Goal: Information Seeking & Learning: Learn about a topic

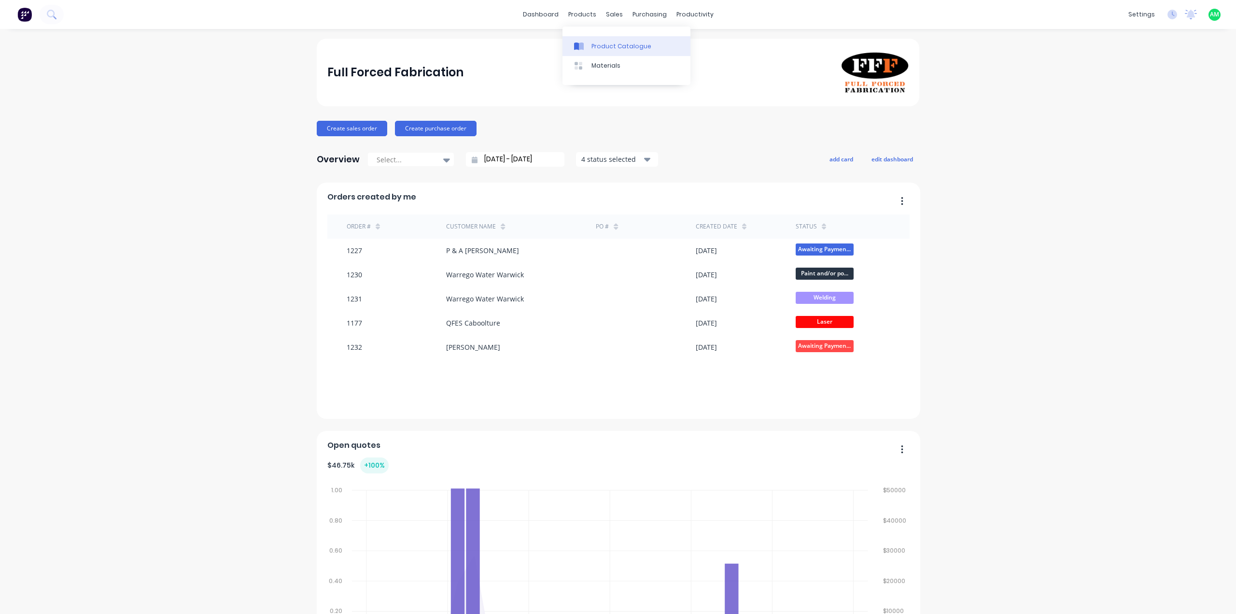
click at [583, 47] on icon at bounding box center [581, 46] width 5 height 8
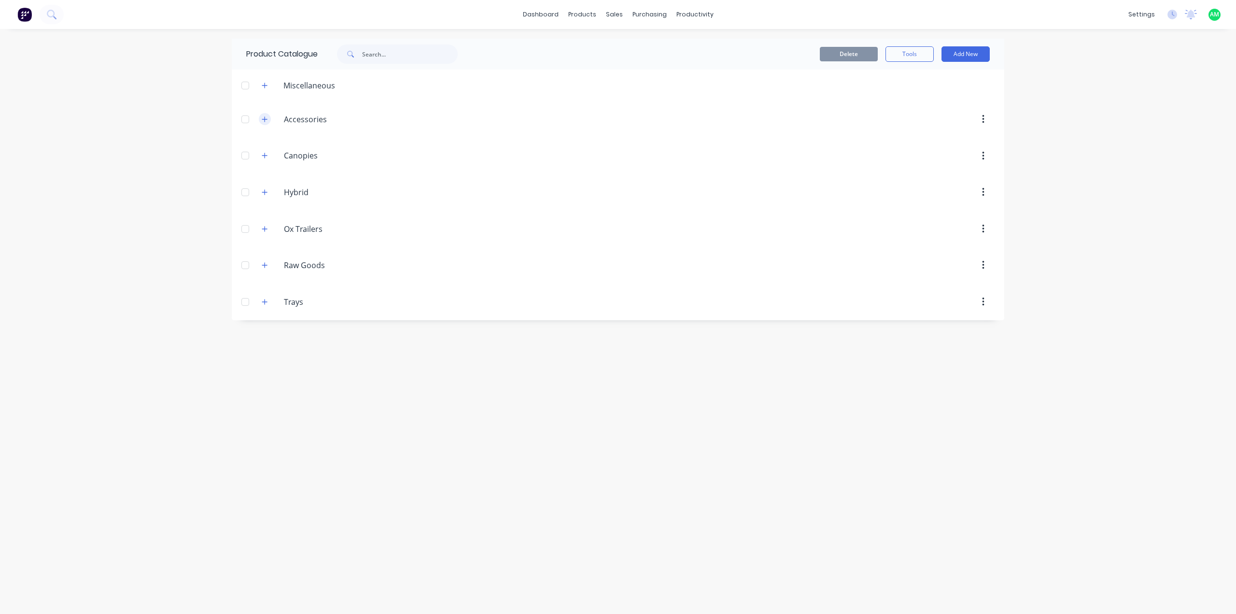
click at [266, 120] on icon "button" at bounding box center [265, 119] width 6 height 7
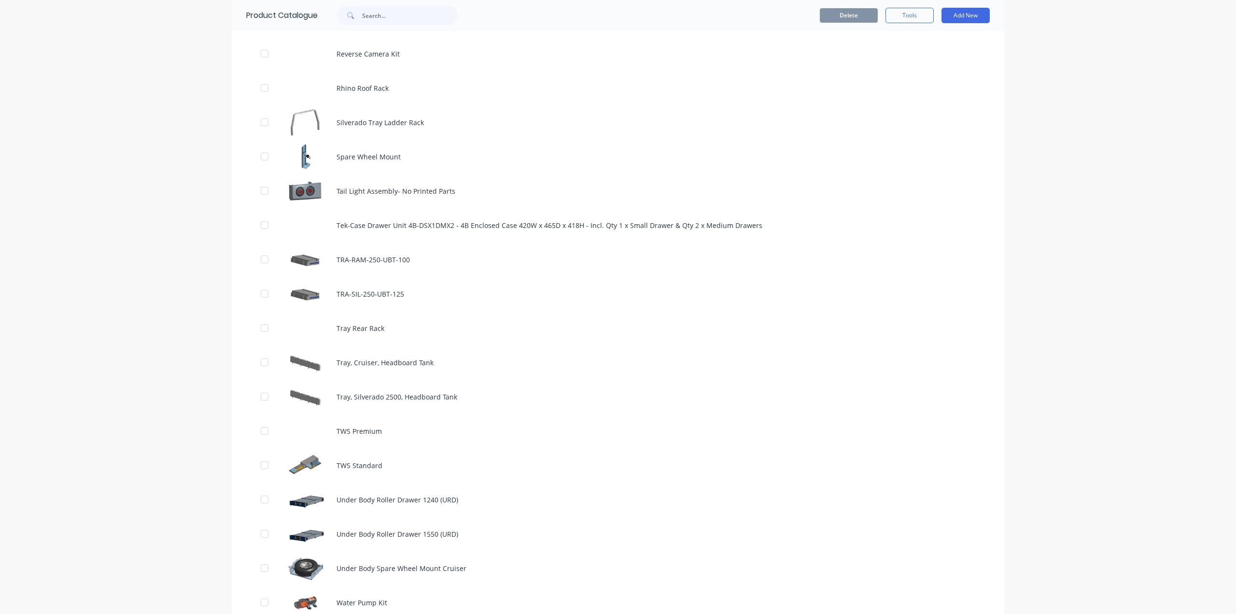
scroll to position [965, 0]
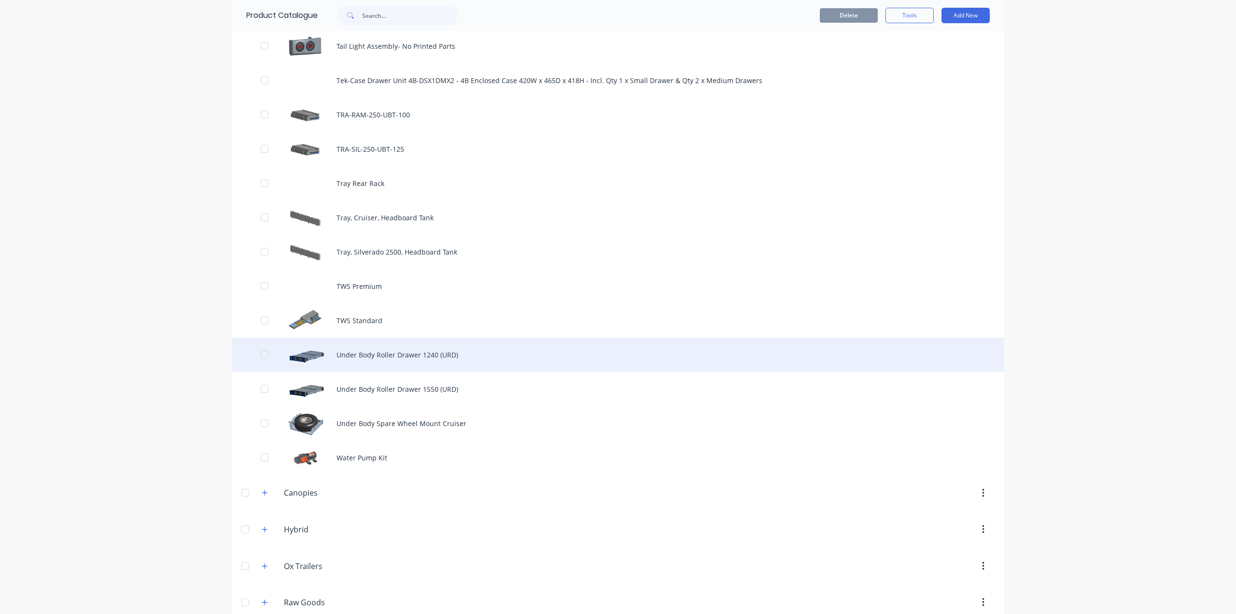
click at [411, 354] on div "Under Body Roller Drawer 1240 (URD)" at bounding box center [618, 354] width 772 height 34
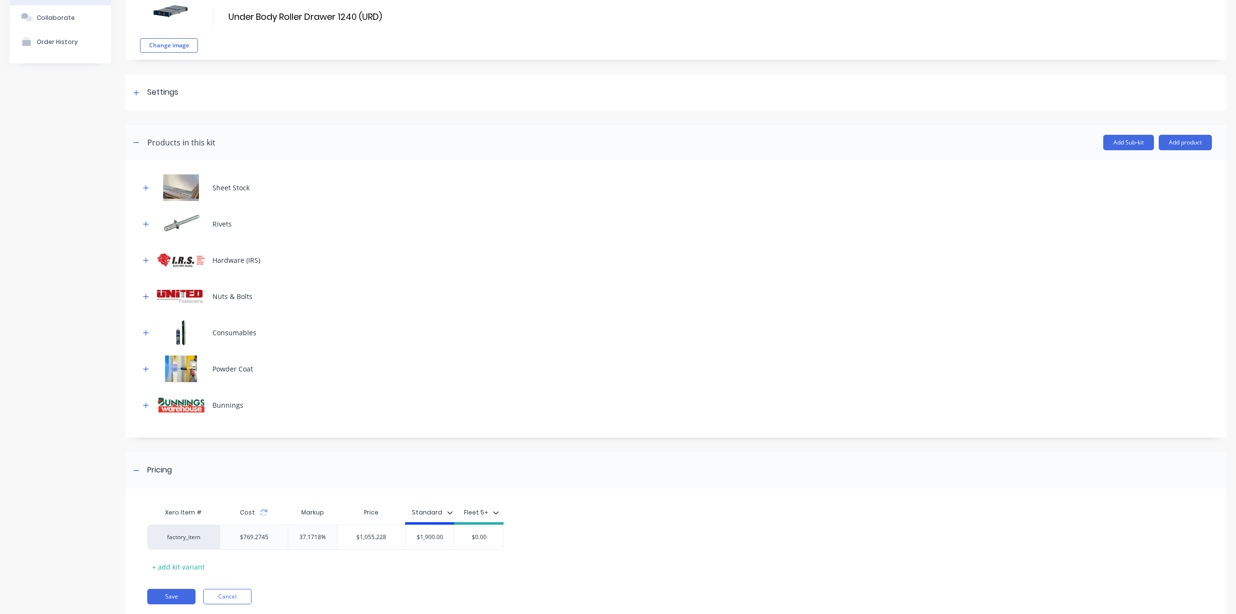
scroll to position [94, 0]
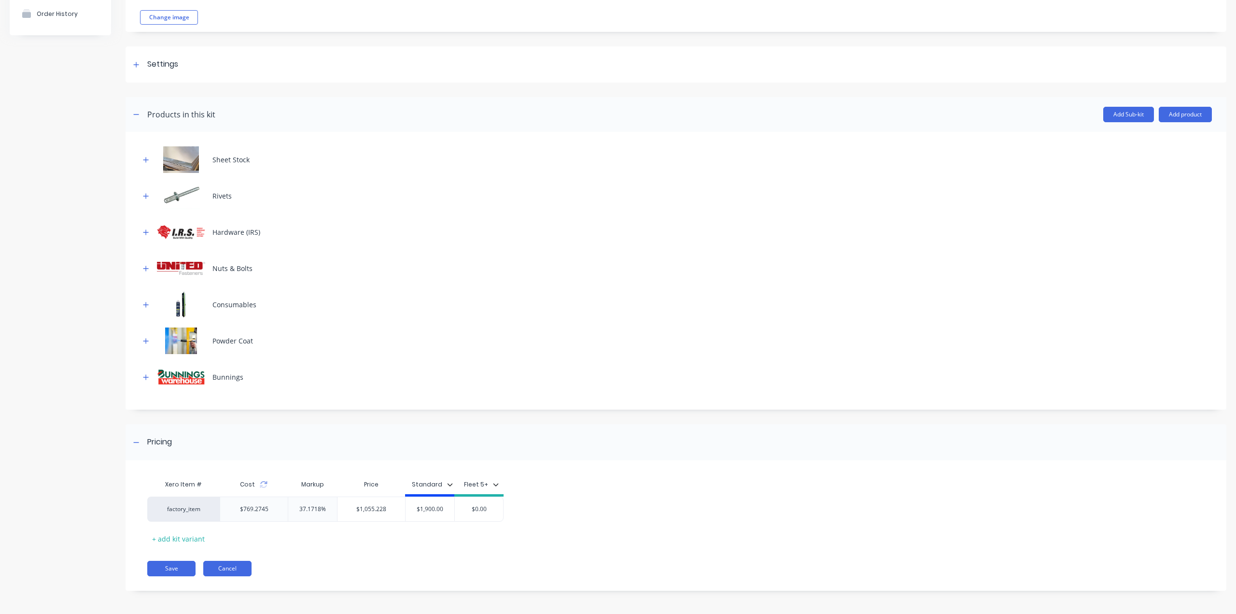
click at [235, 570] on button "Cancel" at bounding box center [227, 567] width 48 height 15
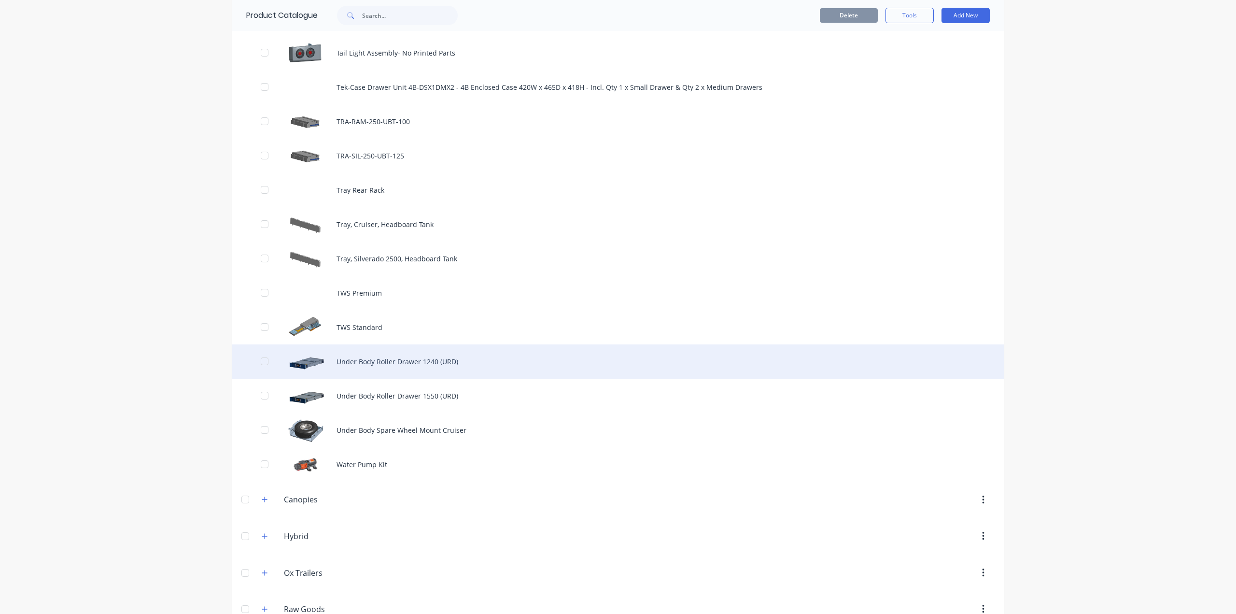
scroll to position [1016, 0]
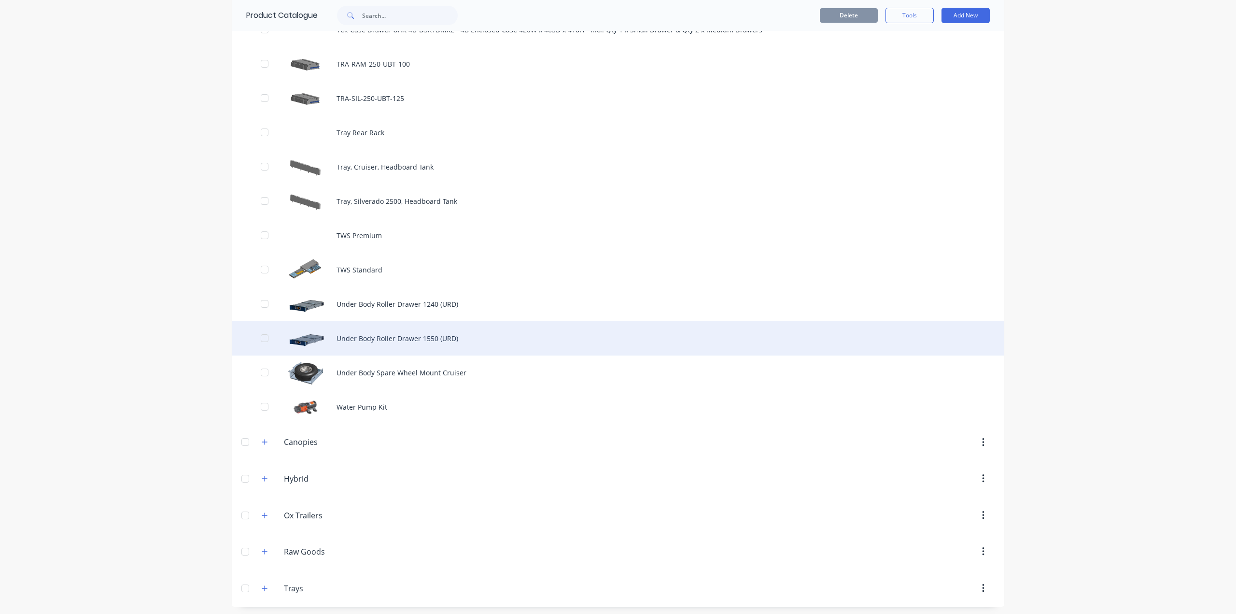
click at [430, 348] on div "Under Body Roller Drawer 1550 (URD)" at bounding box center [618, 338] width 772 height 34
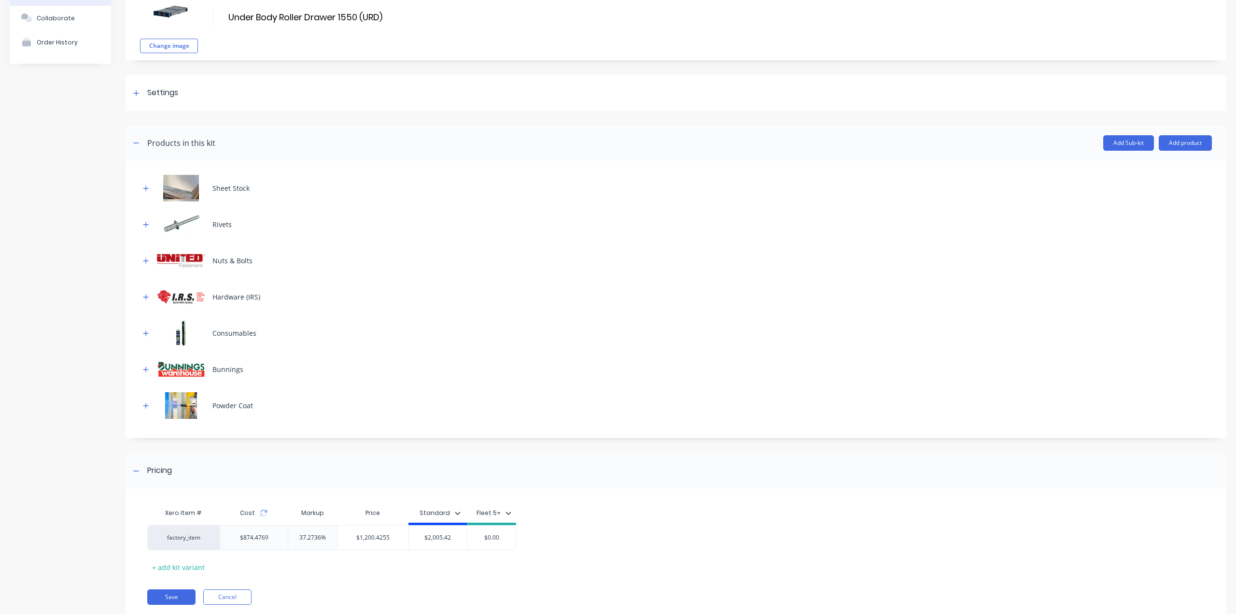
scroll to position [94, 0]
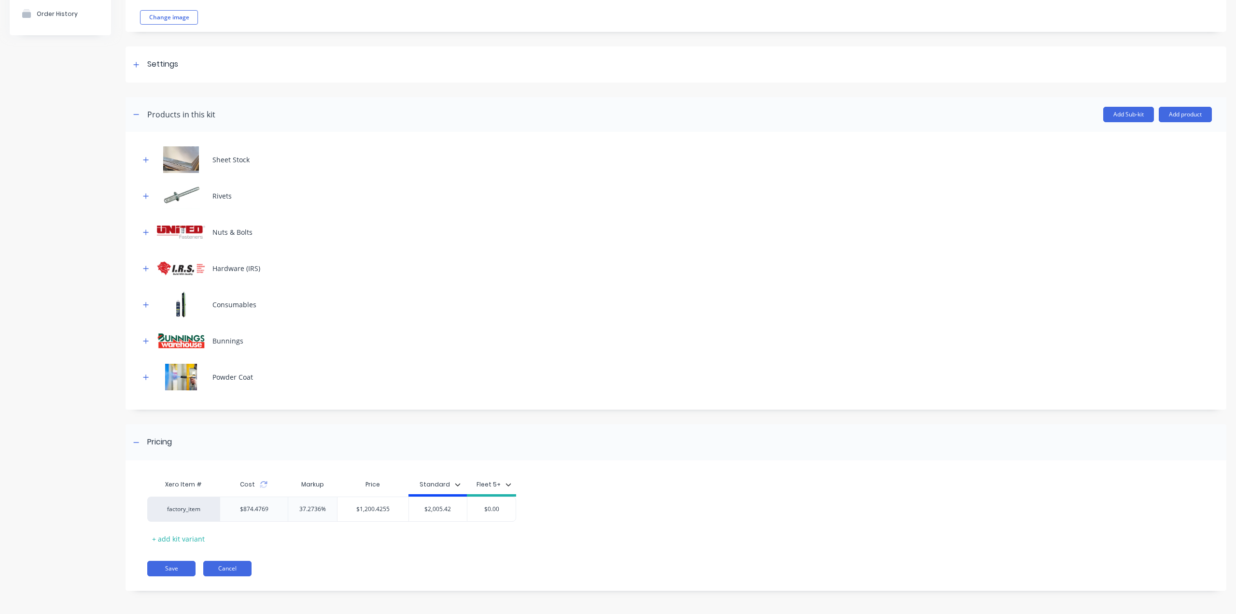
click at [239, 565] on button "Cancel" at bounding box center [227, 567] width 48 height 15
